Goal: Understand process/instructions: Learn how to perform a task or action

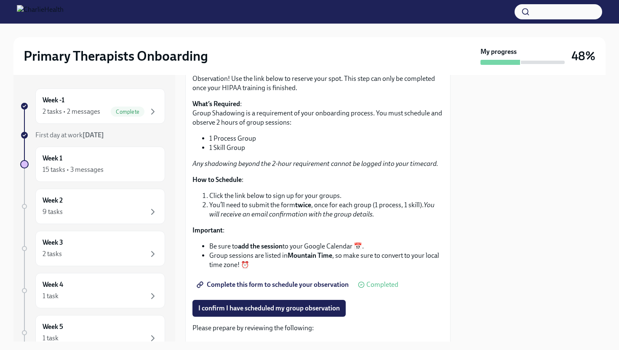
scroll to position [116, 0]
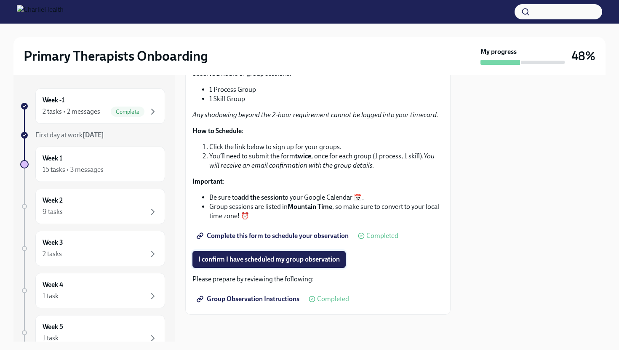
click at [273, 261] on span "I confirm I have scheduled my group observation" at bounding box center [268, 259] width 141 height 8
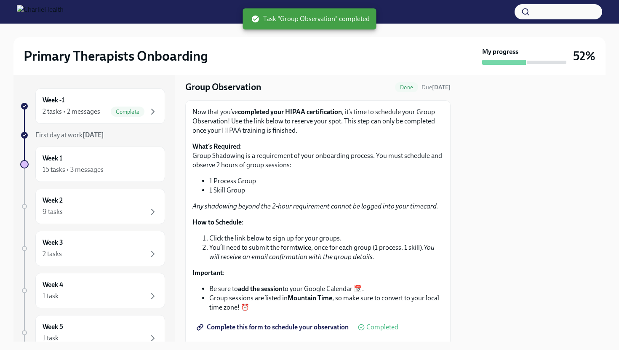
scroll to position [0, 0]
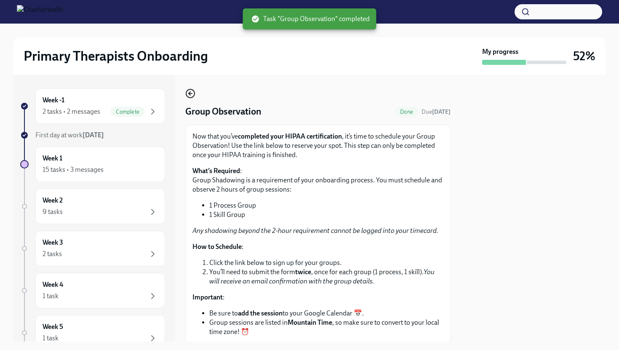
click at [192, 93] on icon "button" at bounding box center [190, 93] width 10 height 10
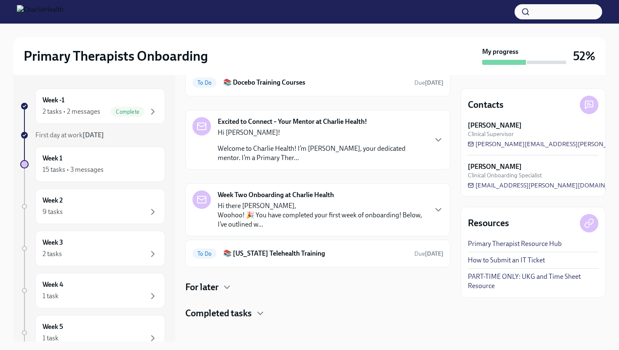
scroll to position [151, 0]
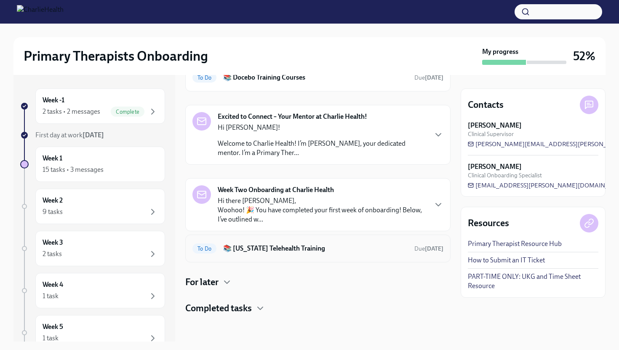
click at [285, 246] on h6 "📚 [US_STATE] Telehealth Training" at bounding box center [315, 248] width 184 height 9
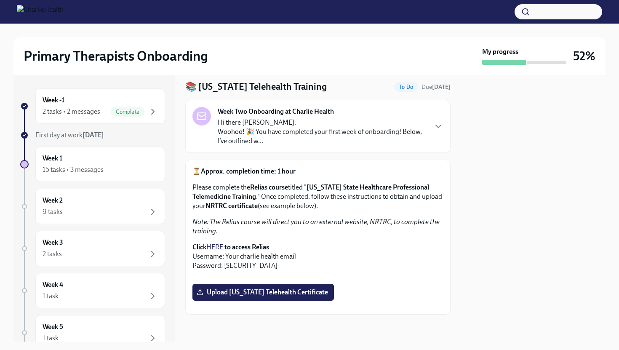
scroll to position [54, 0]
click at [249, 243] on strong "to access Relias" at bounding box center [246, 247] width 45 height 8
click at [216, 243] on link "HERE" at bounding box center [214, 247] width 17 height 8
